Goal: Task Accomplishment & Management: Use online tool/utility

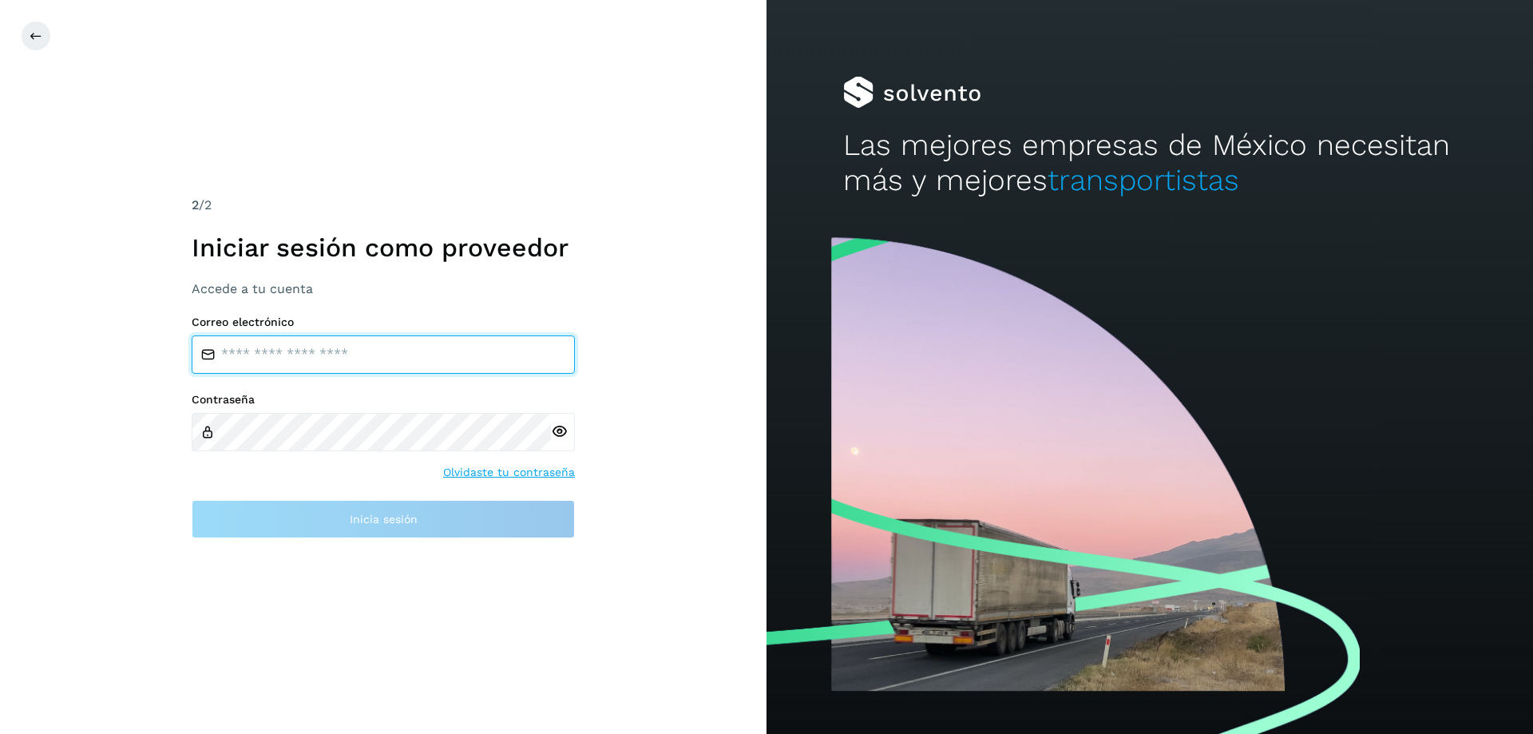
click at [298, 366] on input "email" at bounding box center [383, 354] width 383 height 38
type input "**********"
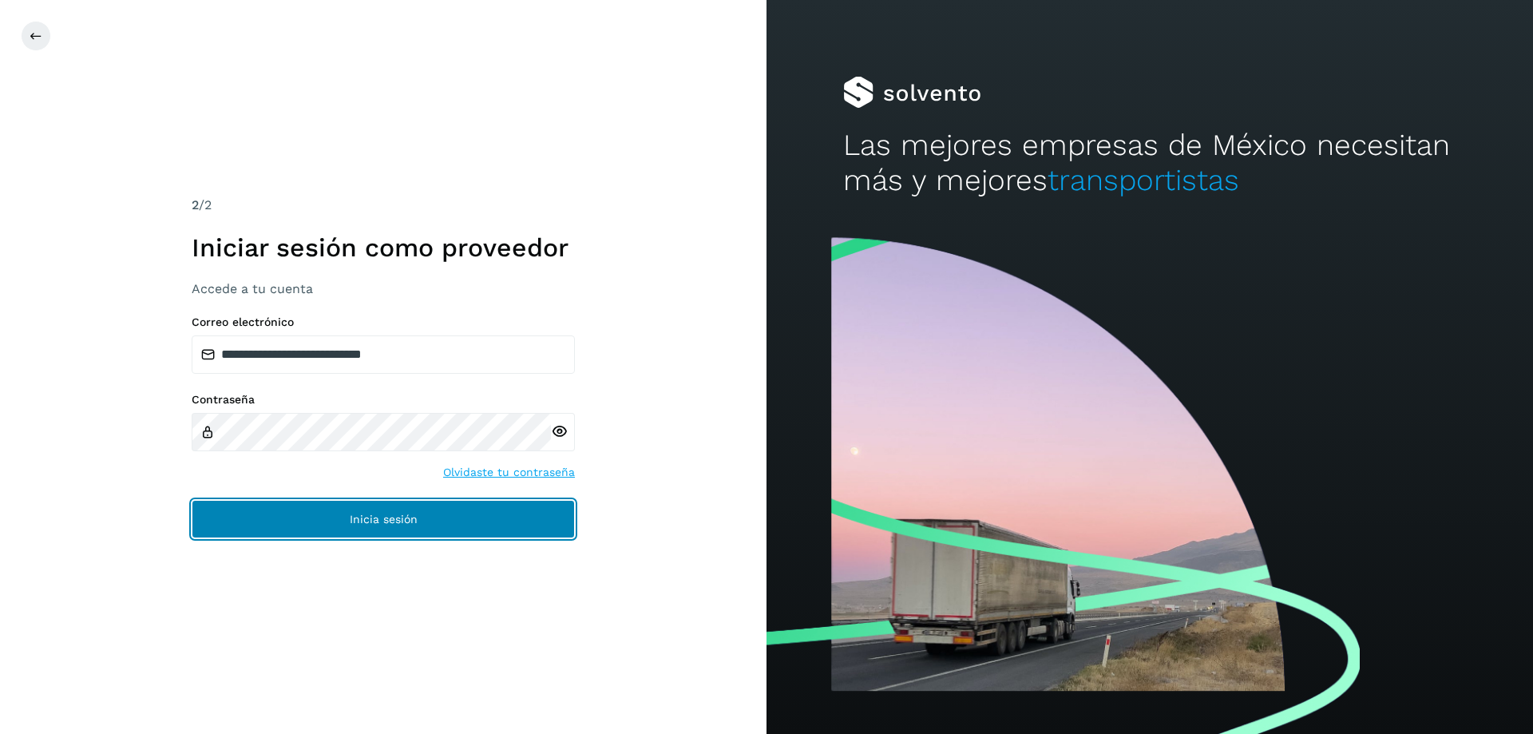
click at [386, 521] on span "Inicia sesión" at bounding box center [384, 518] width 68 height 11
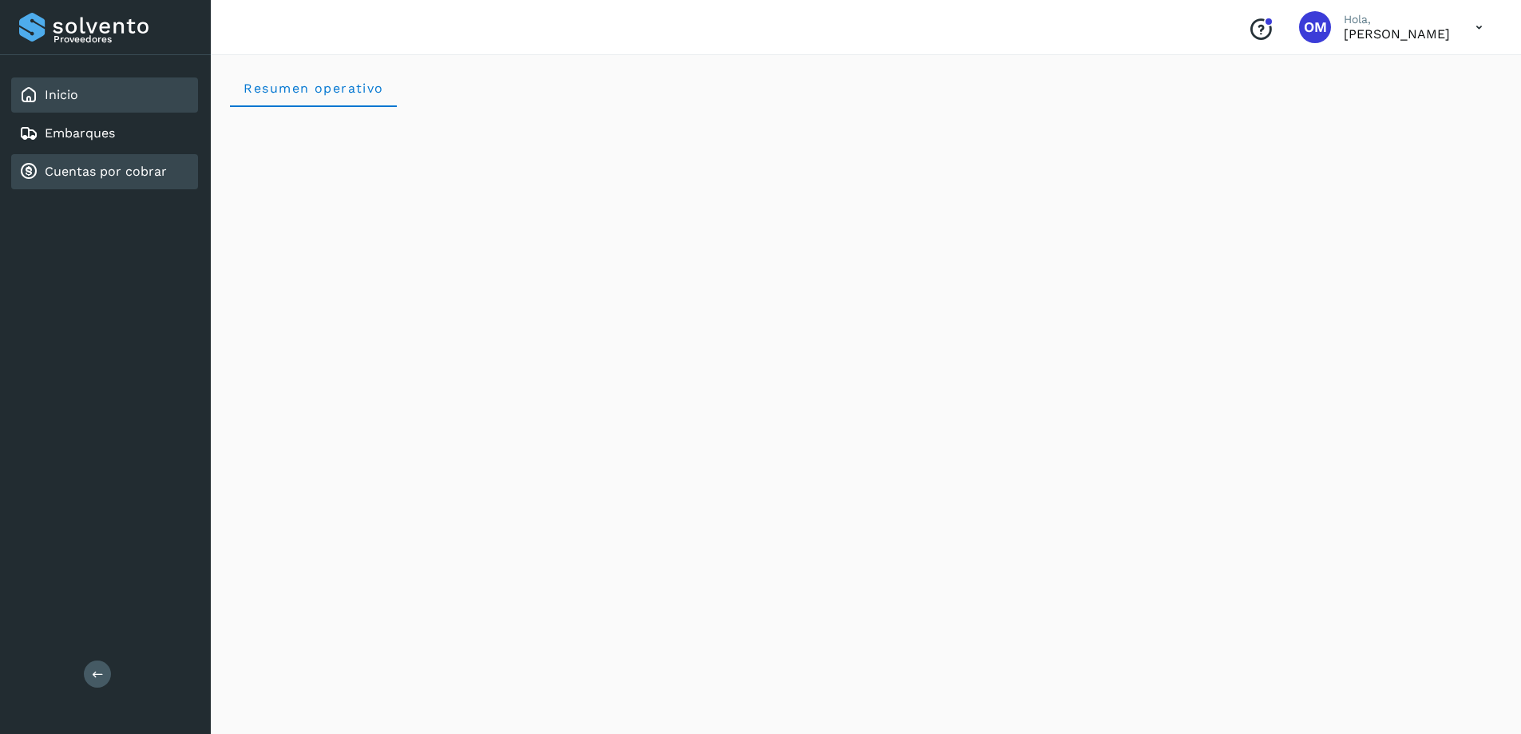
click at [89, 176] on link "Cuentas por cobrar" at bounding box center [106, 171] width 122 height 15
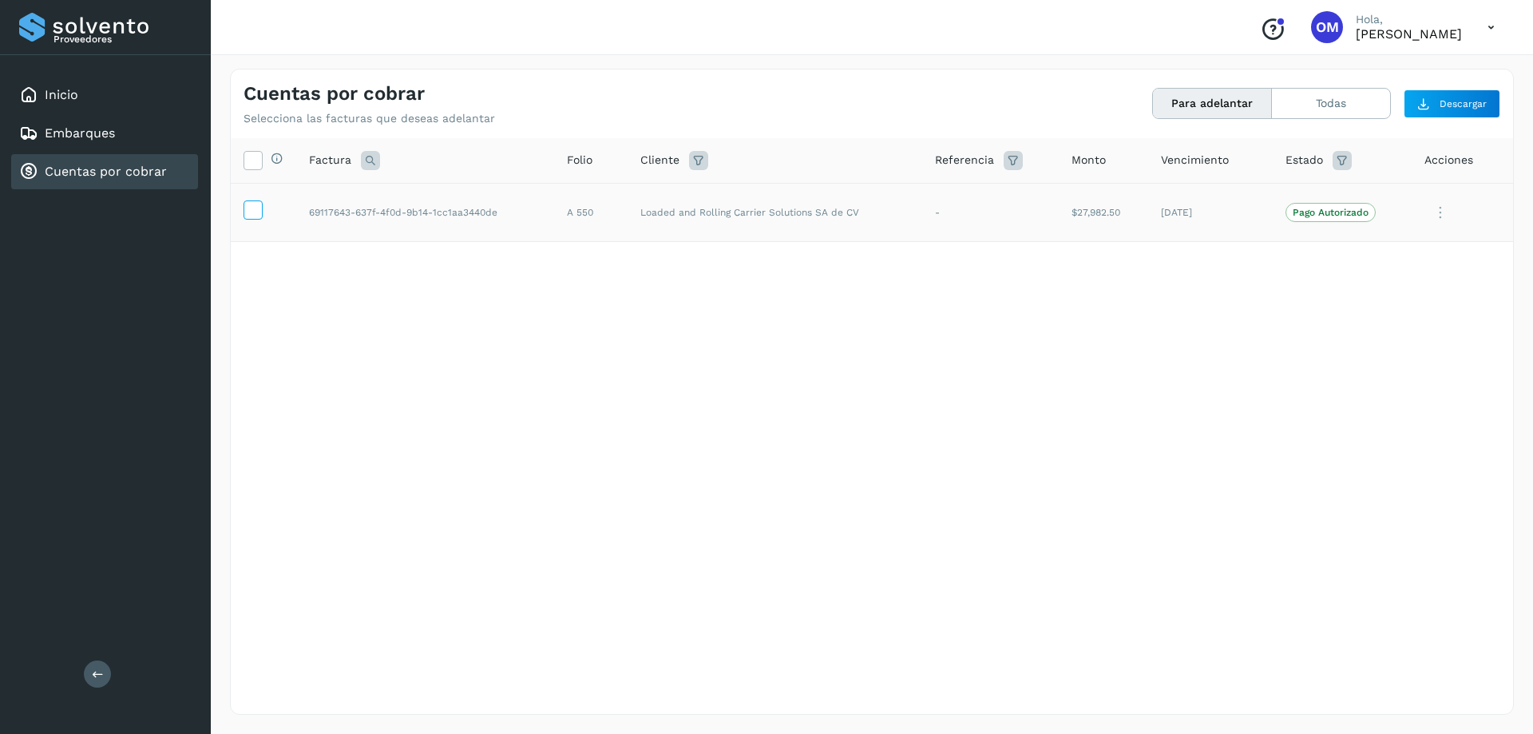
click at [248, 203] on icon at bounding box center [252, 208] width 17 height 17
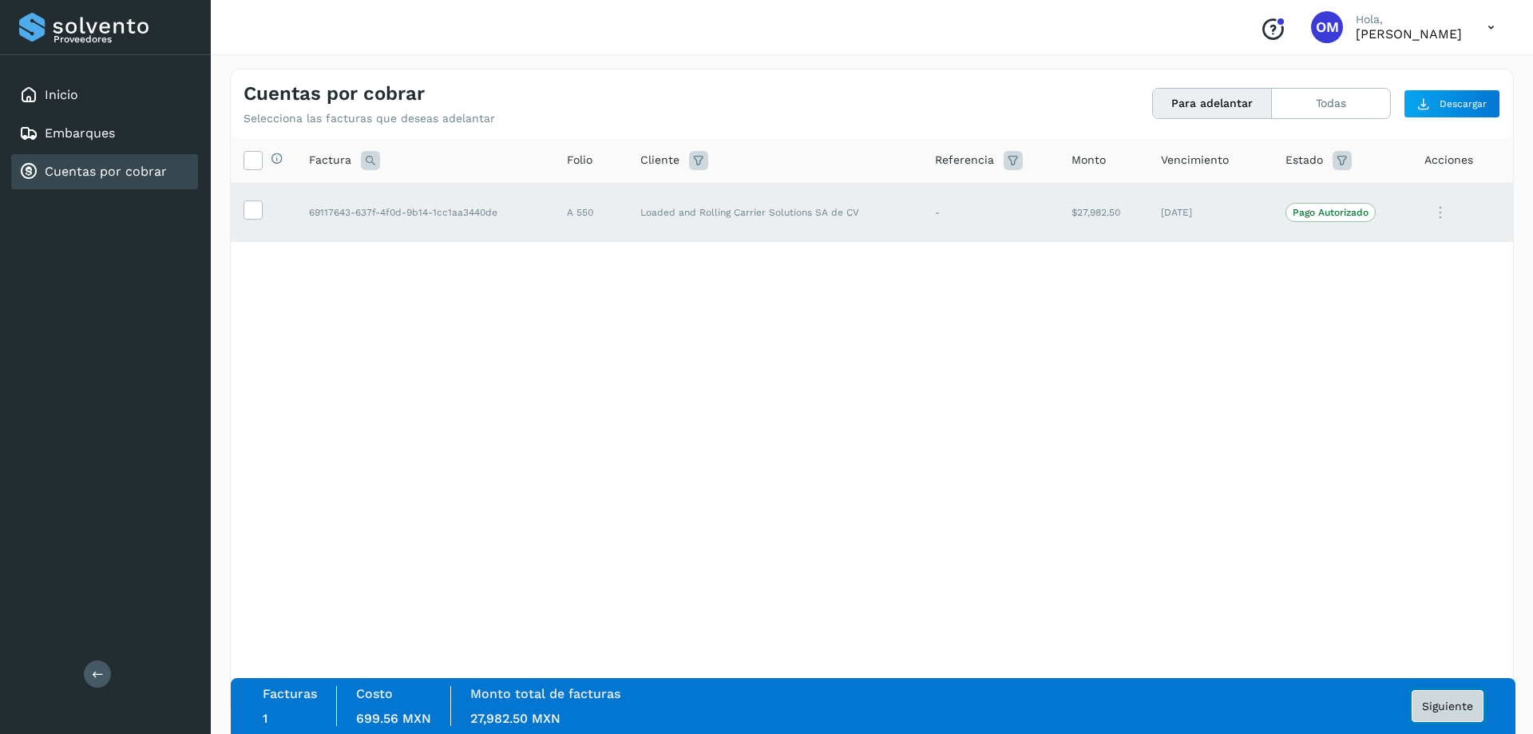
click at [1445, 705] on span "Siguiente" at bounding box center [1447, 705] width 51 height 11
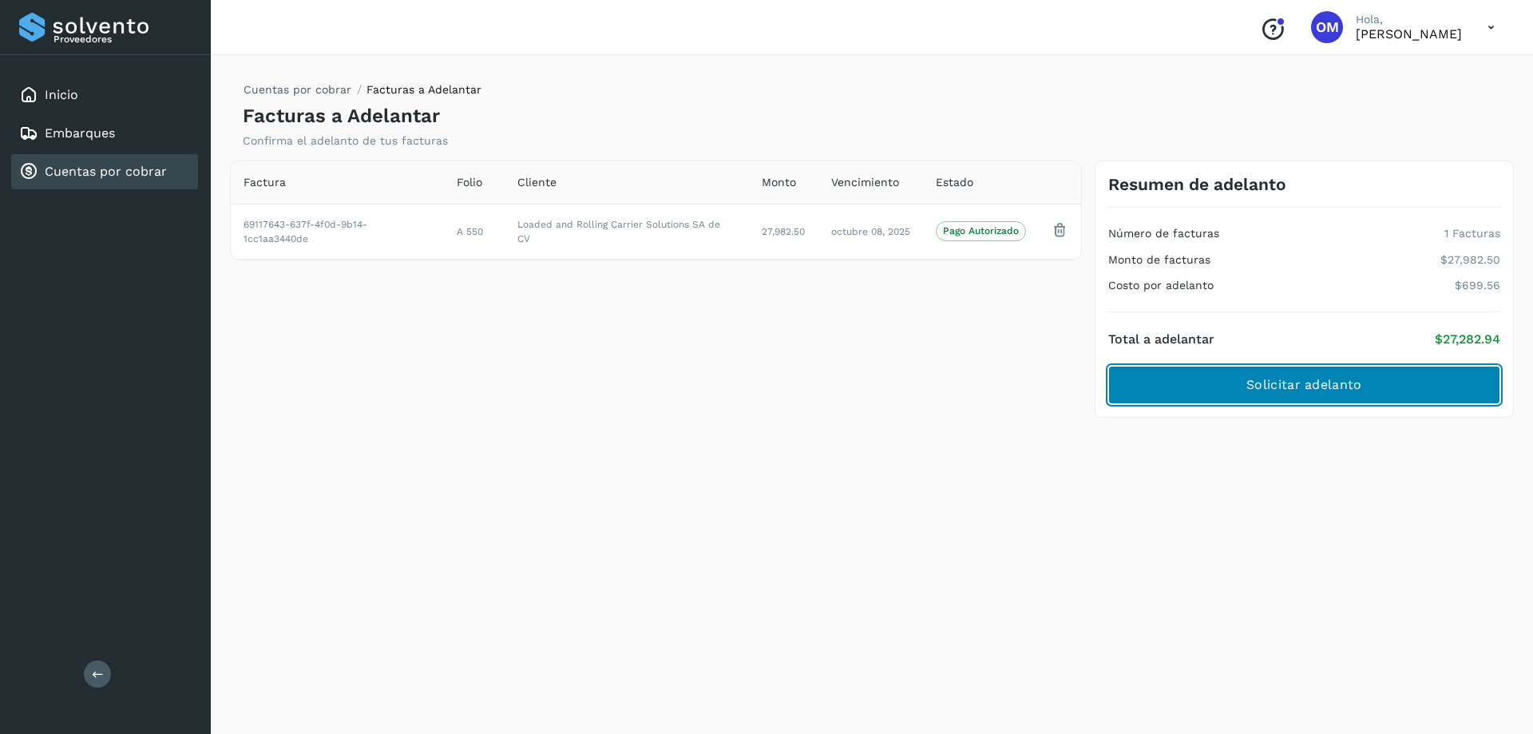
click at [1299, 390] on span "Solicitar adelanto" at bounding box center [1303, 385] width 115 height 18
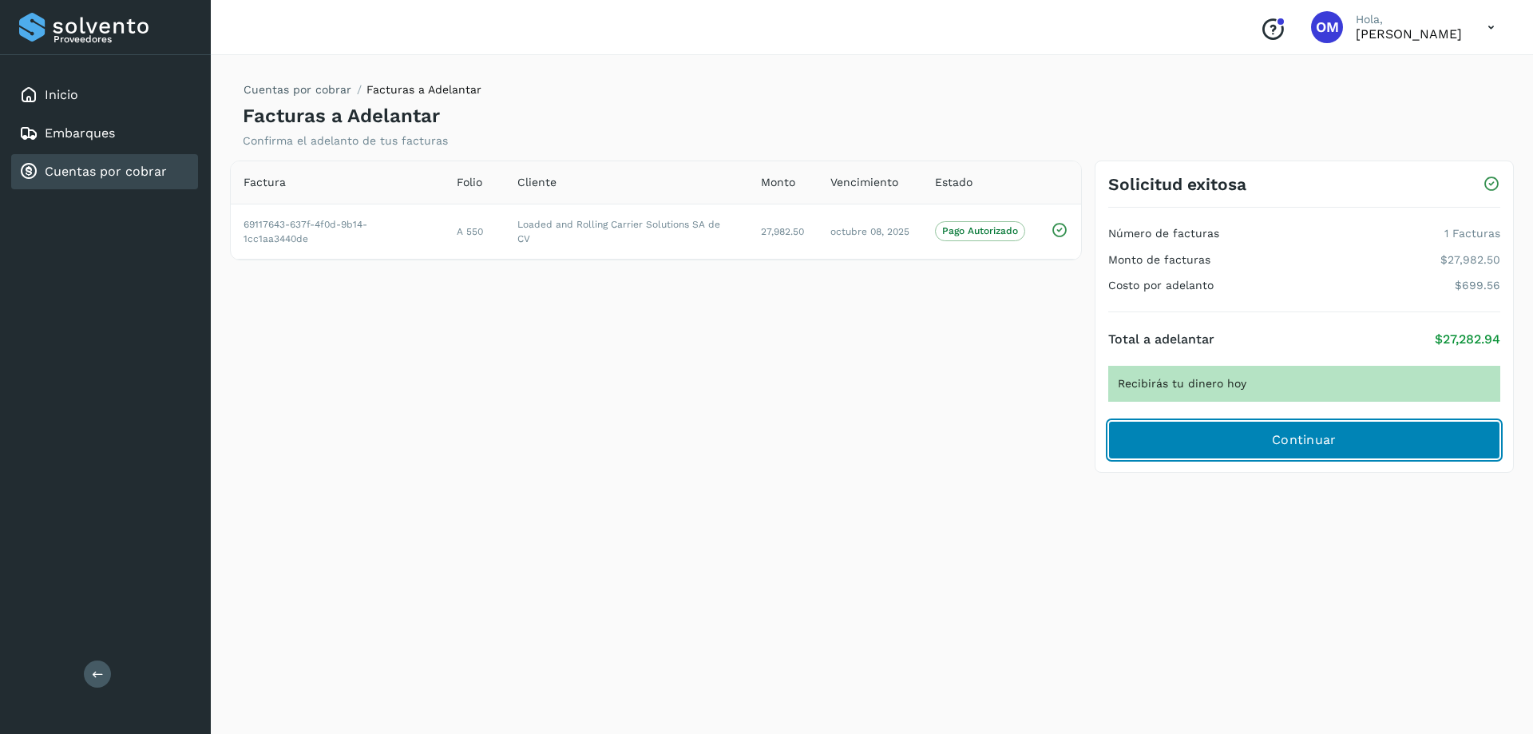
click at [1291, 436] on span "Continuar" at bounding box center [1304, 440] width 65 height 18
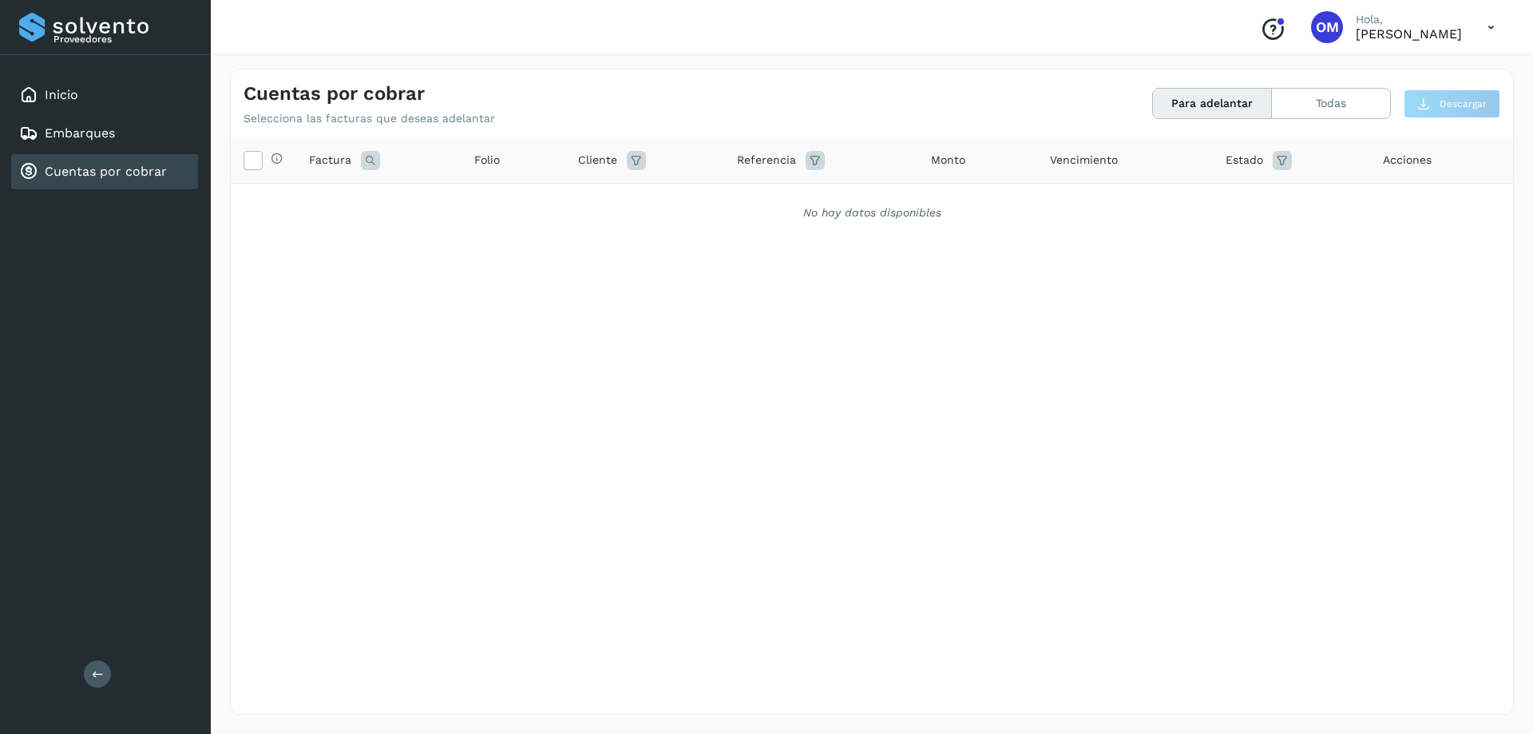
click at [1495, 28] on icon at bounding box center [1491, 27] width 33 height 33
click at [1392, 65] on div "Cerrar sesión" at bounding box center [1412, 72] width 190 height 30
